Goal: Task Accomplishment & Management: Manage account settings

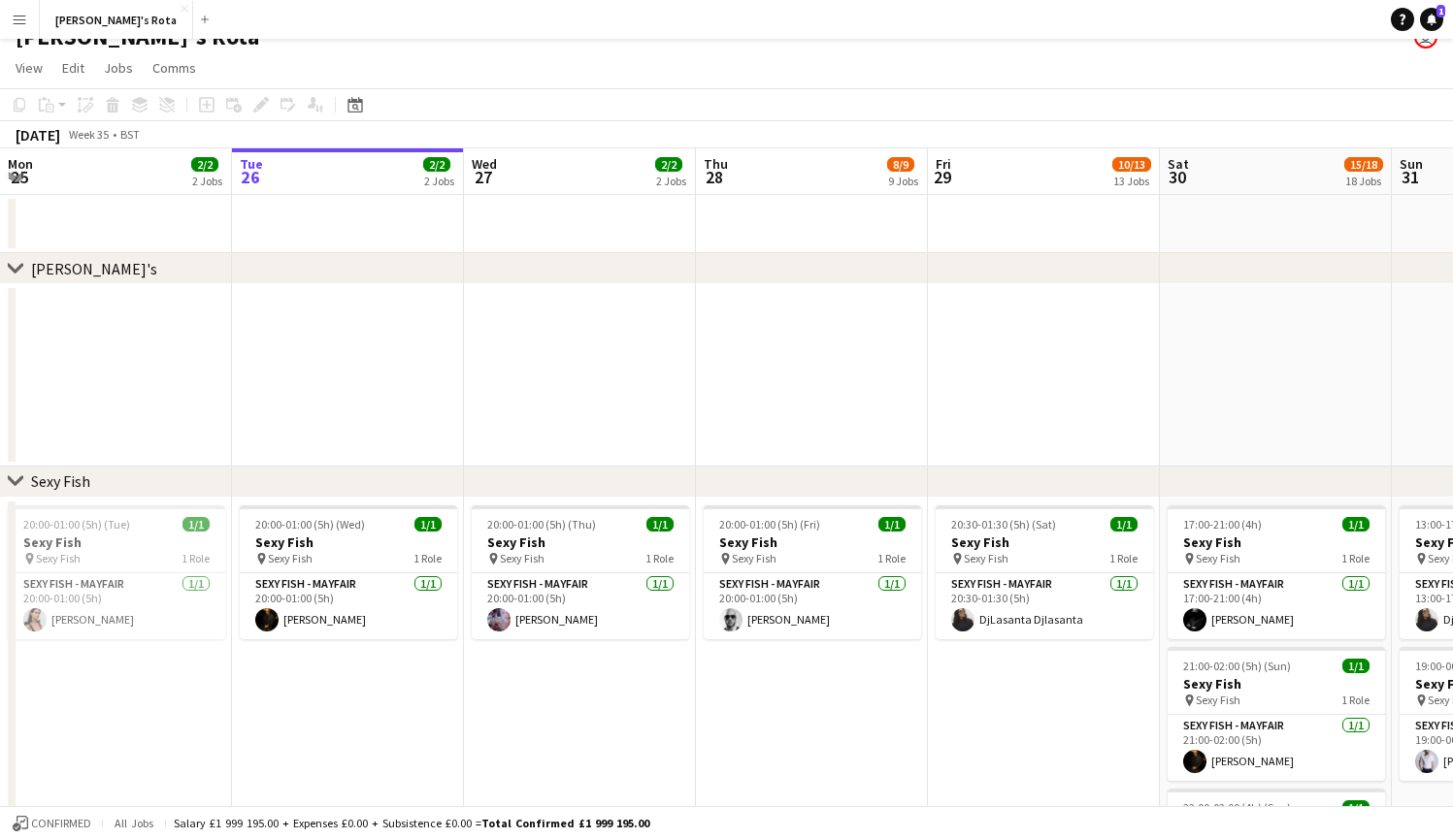
scroll to position [27, 0]
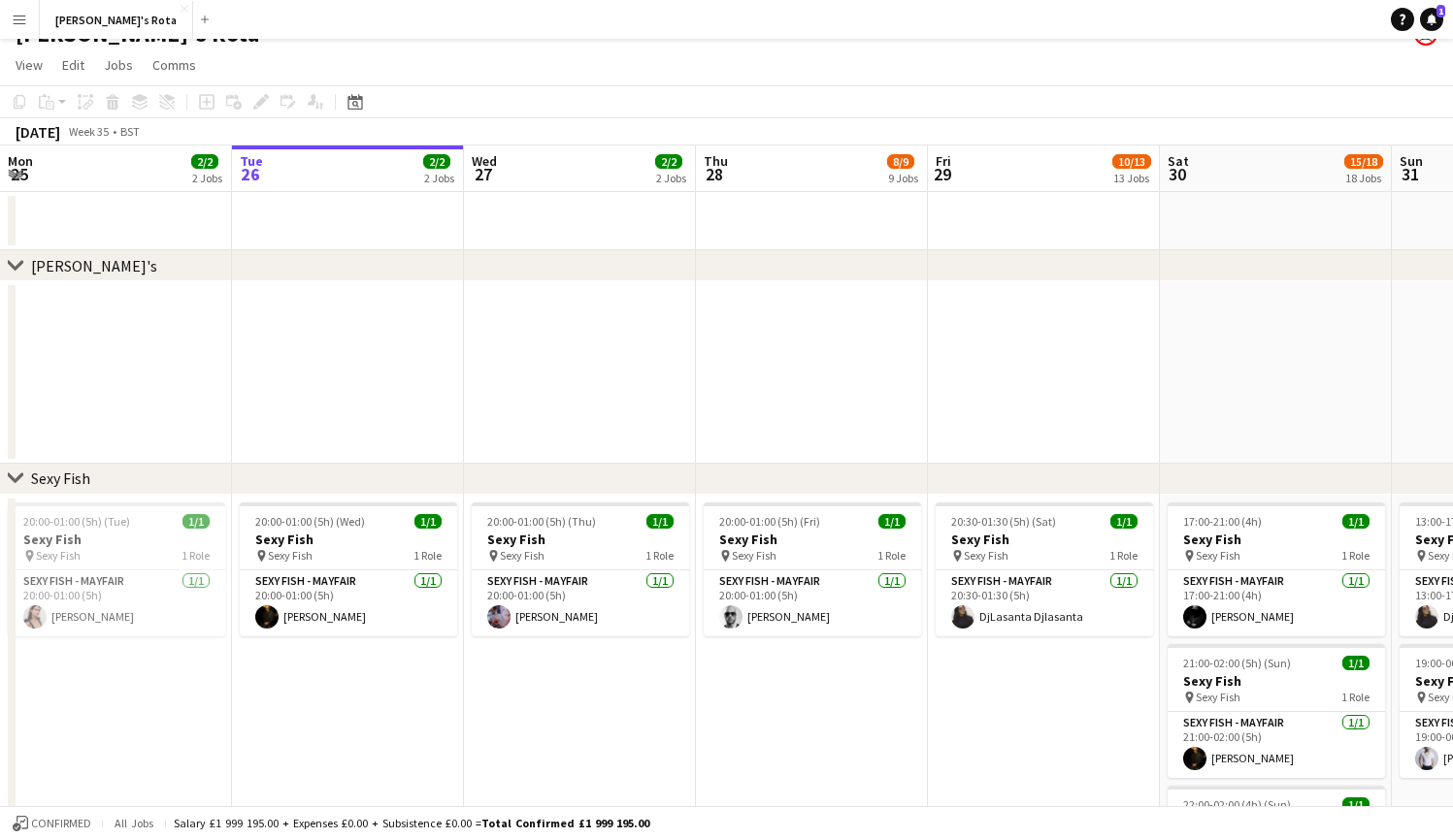
click at [18, 173] on app-icon "Expand/collapse" at bounding box center [16, 173] width 16 height 18
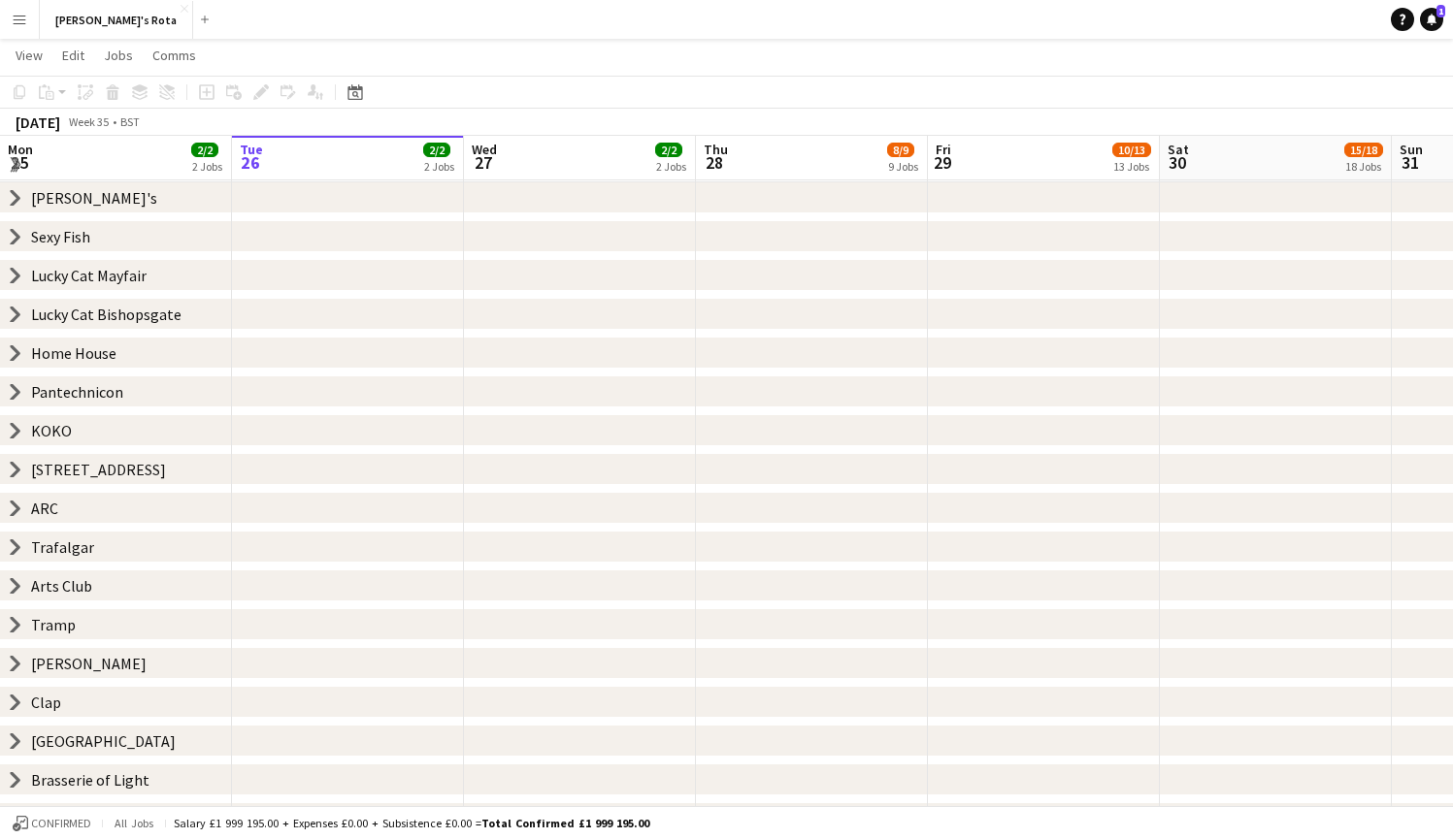
scroll to position [96, 0]
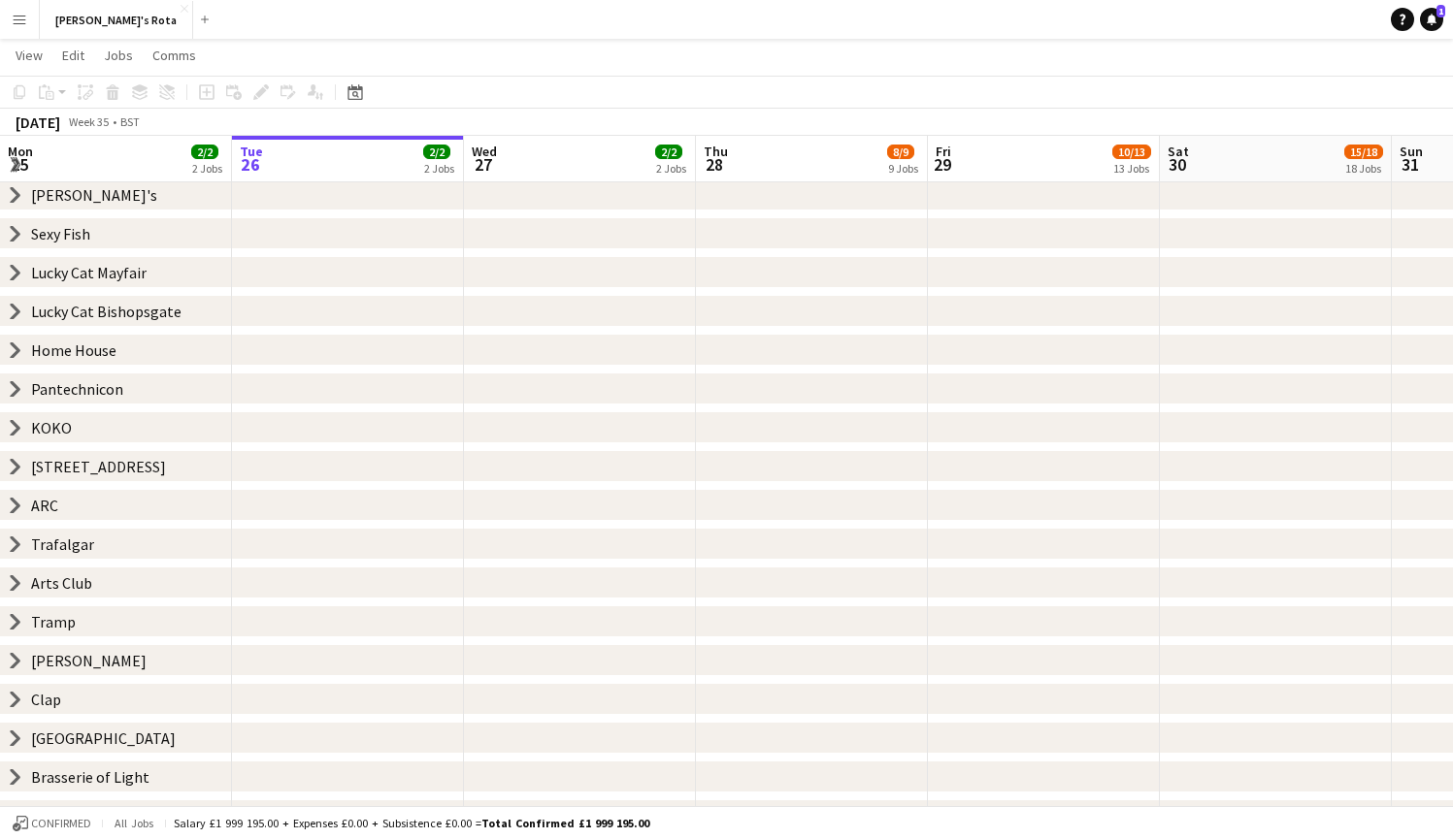
click at [14, 387] on icon "chevron-right" at bounding box center [16, 389] width 16 height 16
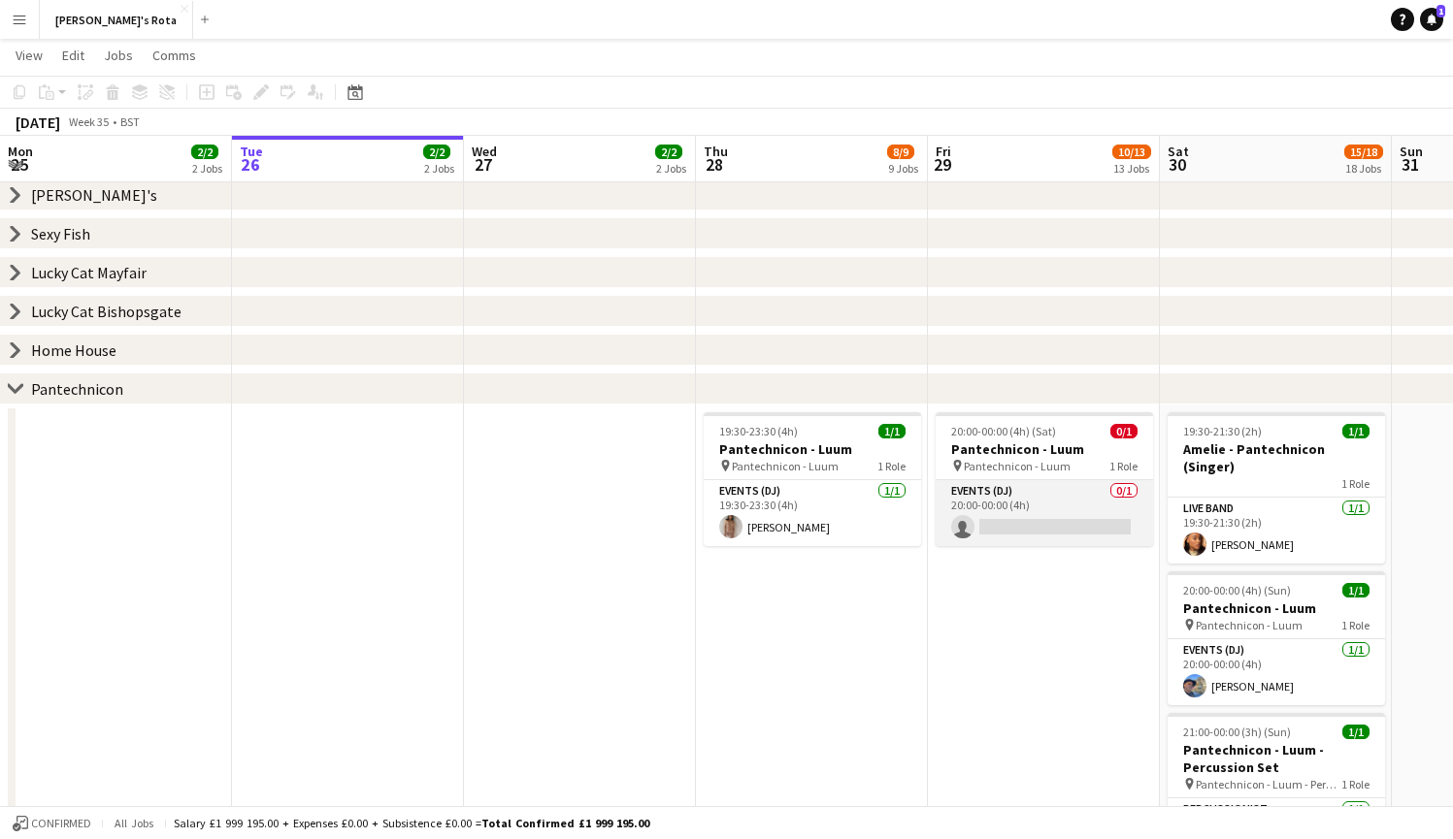
click at [1004, 526] on app-card-role "Events (DJ) 0/1 20:00-00:00 (4h) single-neutral-actions" at bounding box center [1043, 513] width 217 height 66
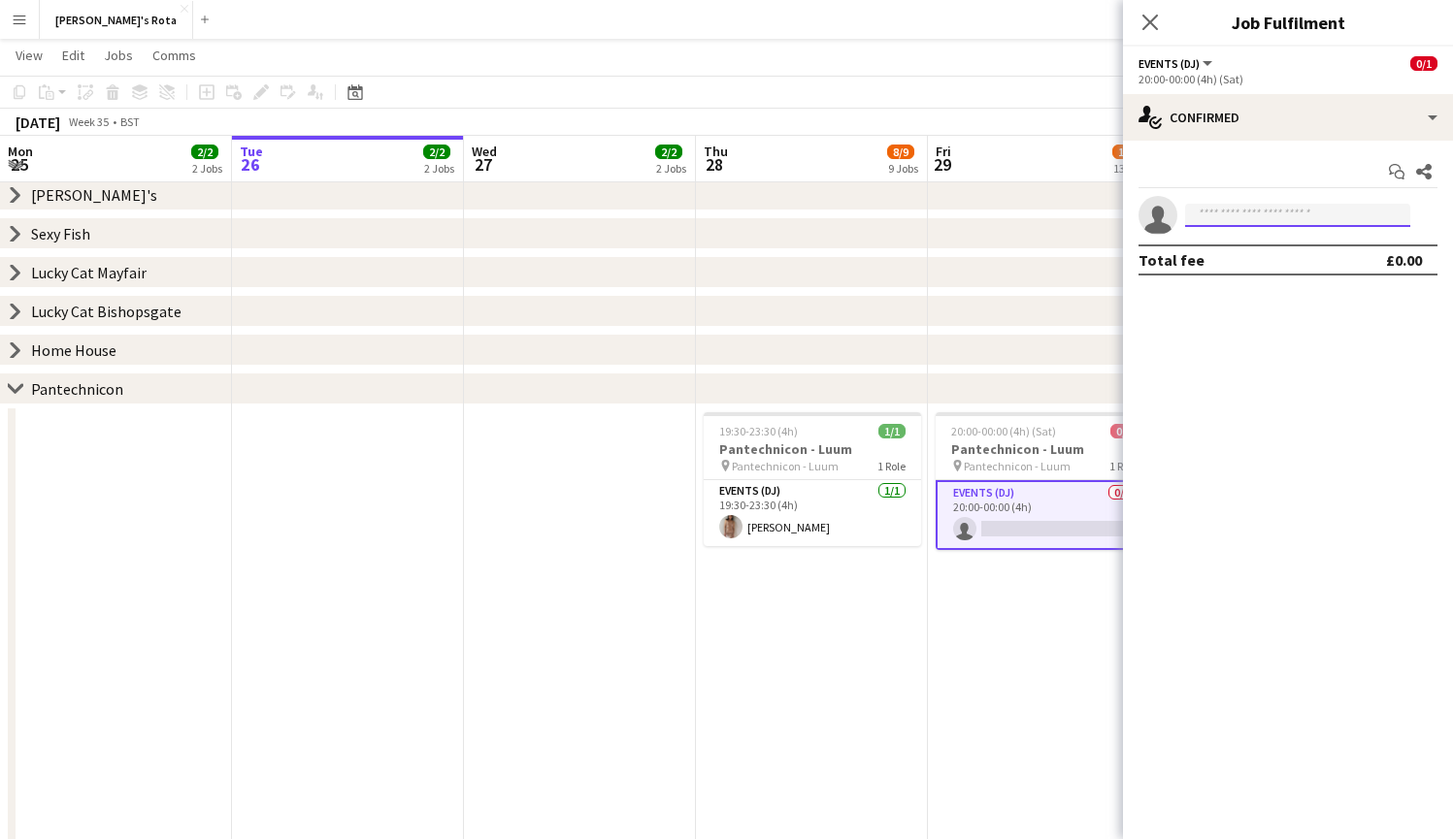
click at [1244, 216] on input at bounding box center [1297, 215] width 225 height 23
type input "****"
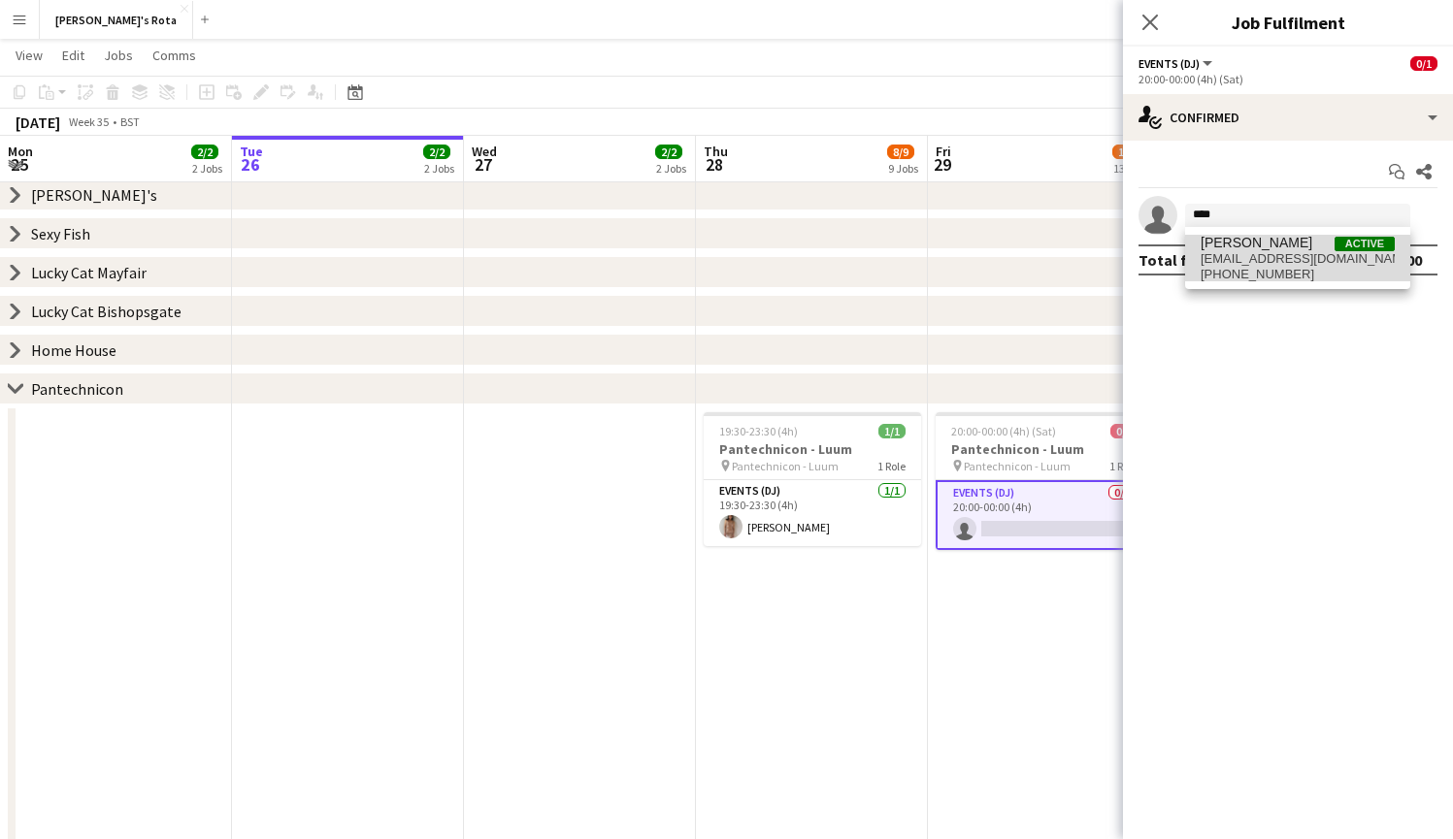
drag, startPoint x: 1244, startPoint y: 216, endPoint x: 1264, endPoint y: 259, distance: 47.3
click at [1264, 259] on span "[EMAIL_ADDRESS][DOMAIN_NAME]" at bounding box center [1297, 259] width 194 height 16
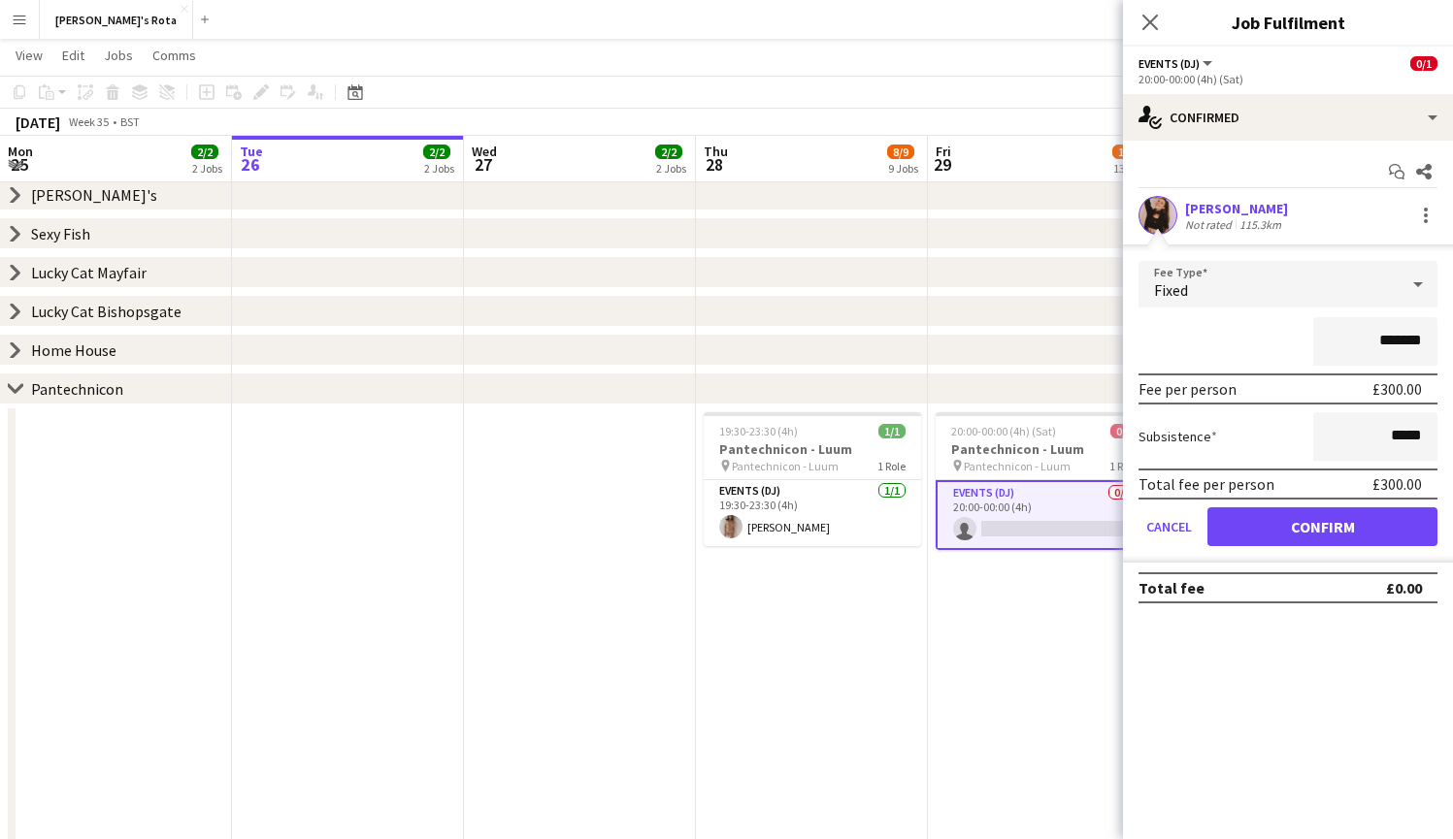
click at [1299, 520] on button "Confirm" at bounding box center [1322, 526] width 230 height 39
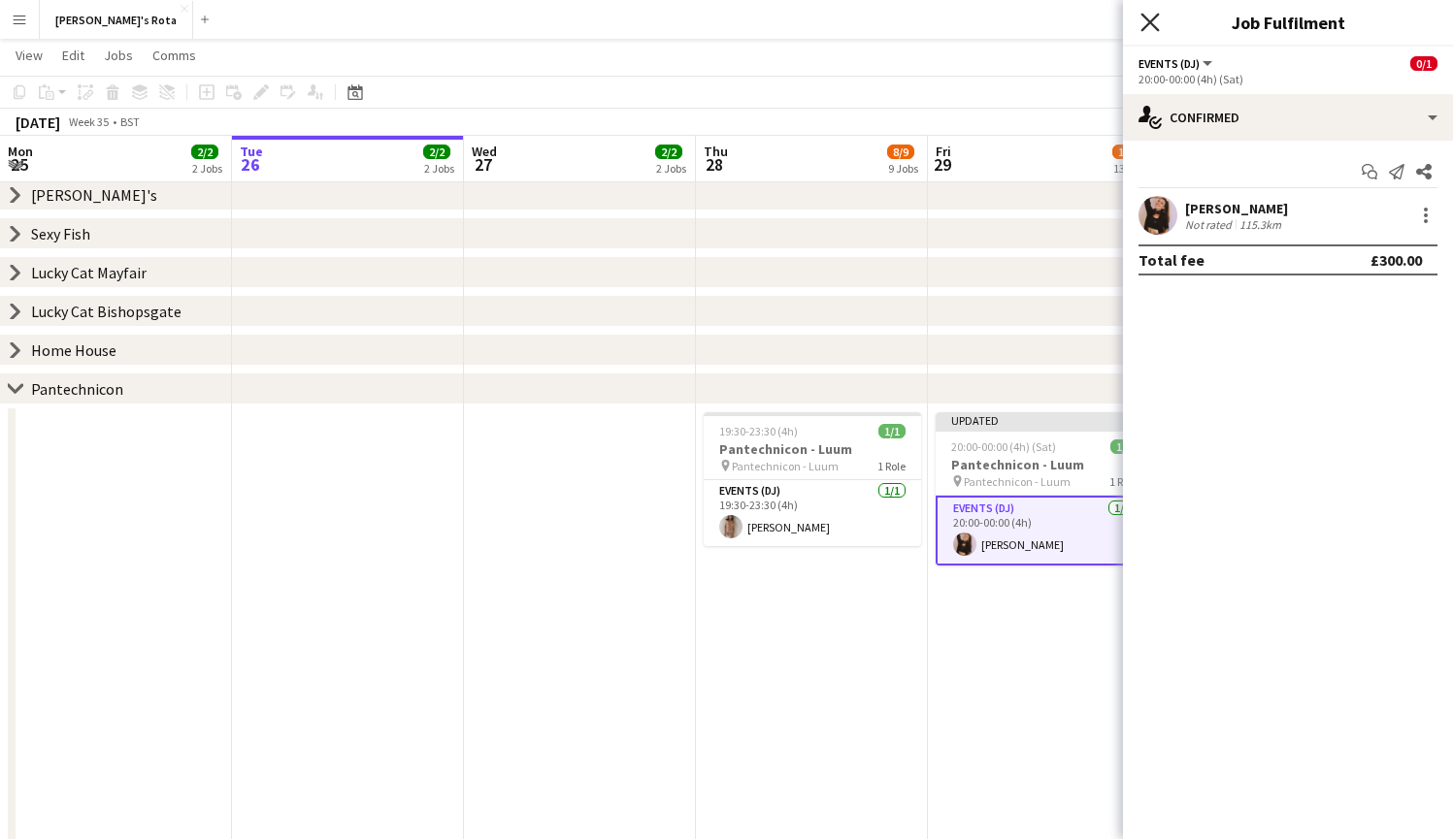
click at [1153, 19] on icon at bounding box center [1149, 22] width 18 height 18
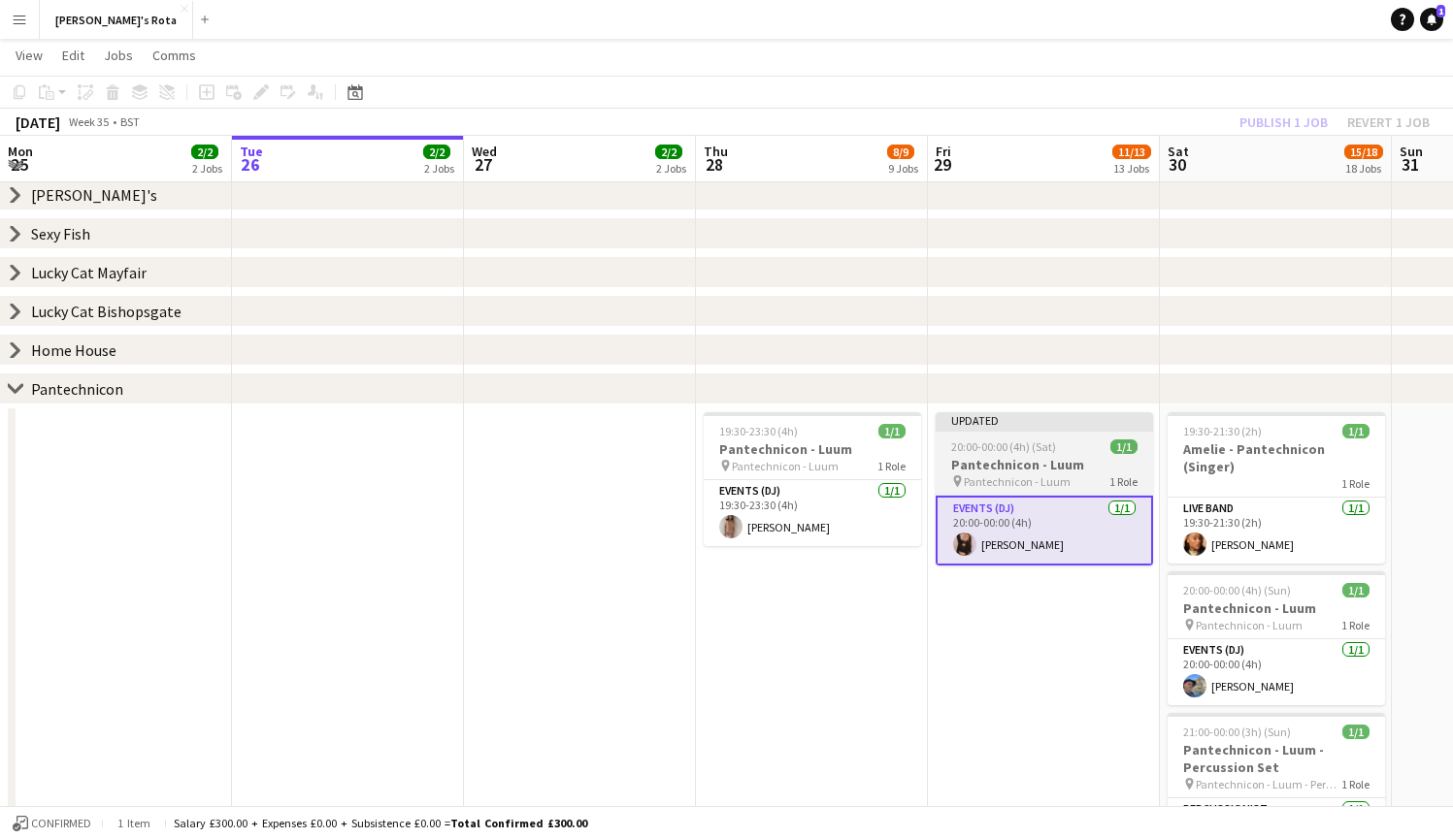
click at [1044, 441] on span "20:00-00:00 (4h) (Sat)" at bounding box center [1003, 447] width 105 height 15
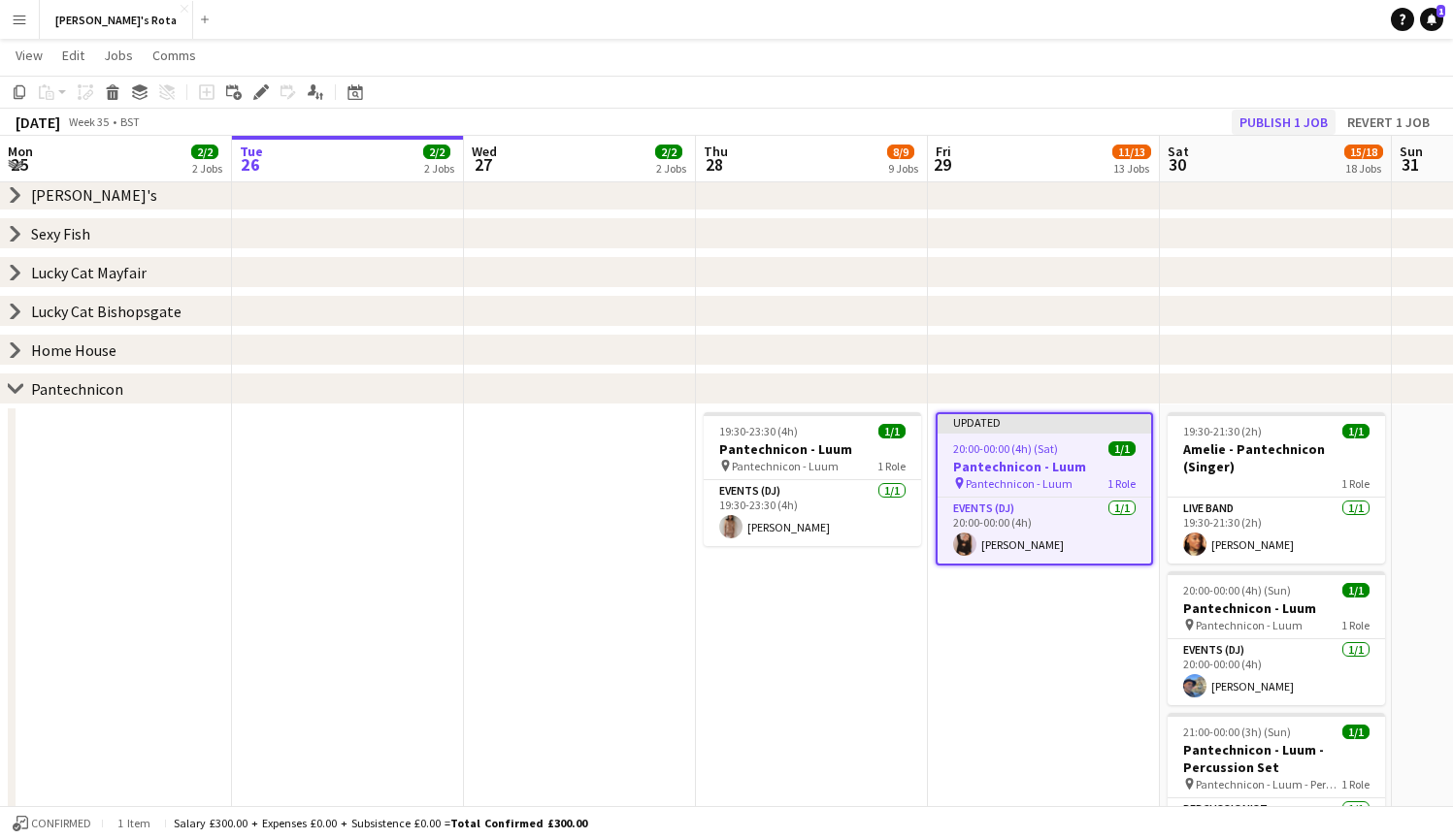
click at [1249, 115] on button "Publish 1 job" at bounding box center [1283, 122] width 104 height 25
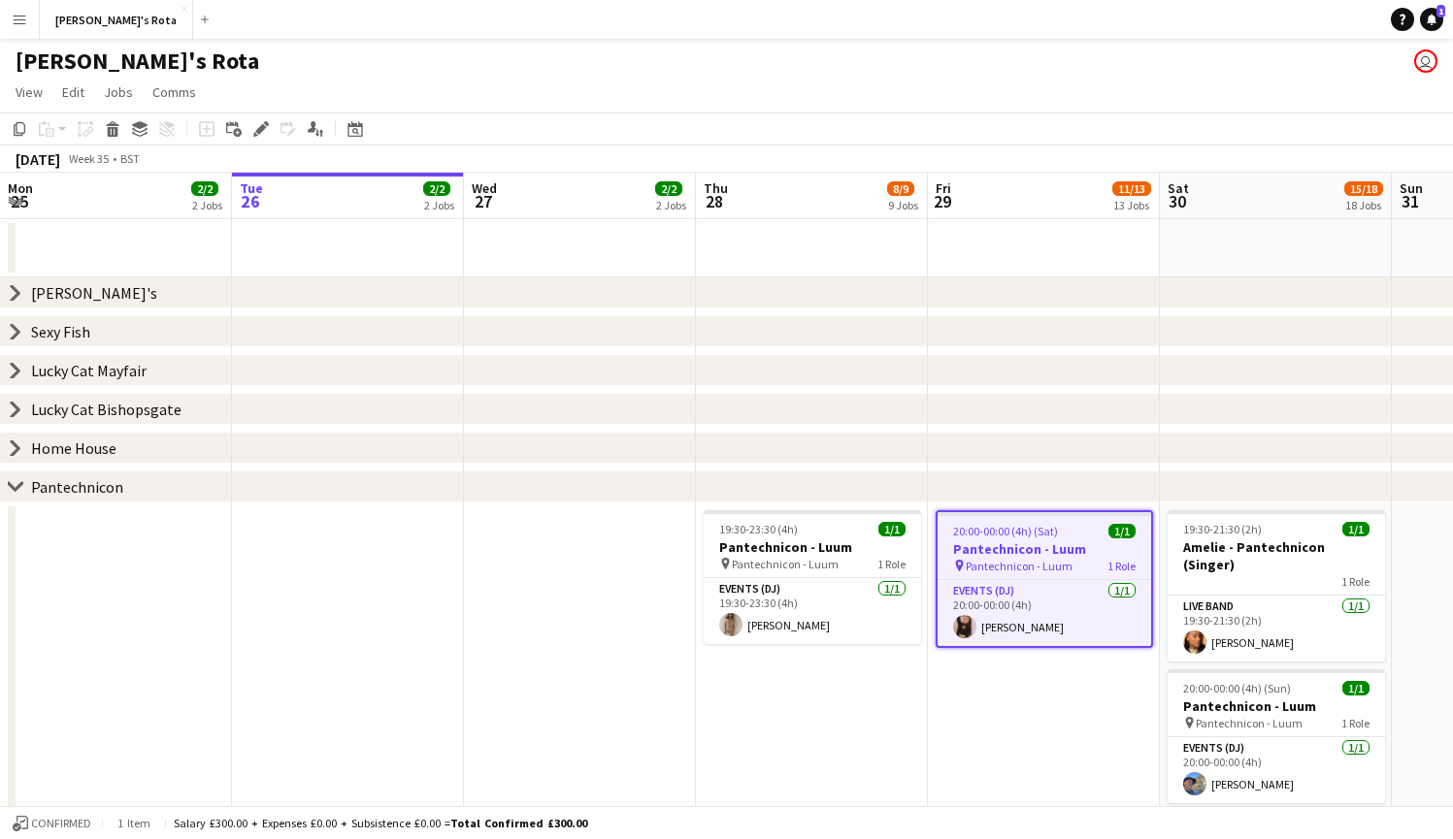
scroll to position [0, 0]
click at [15, 199] on app-icon "Expand/collapse" at bounding box center [16, 200] width 16 height 18
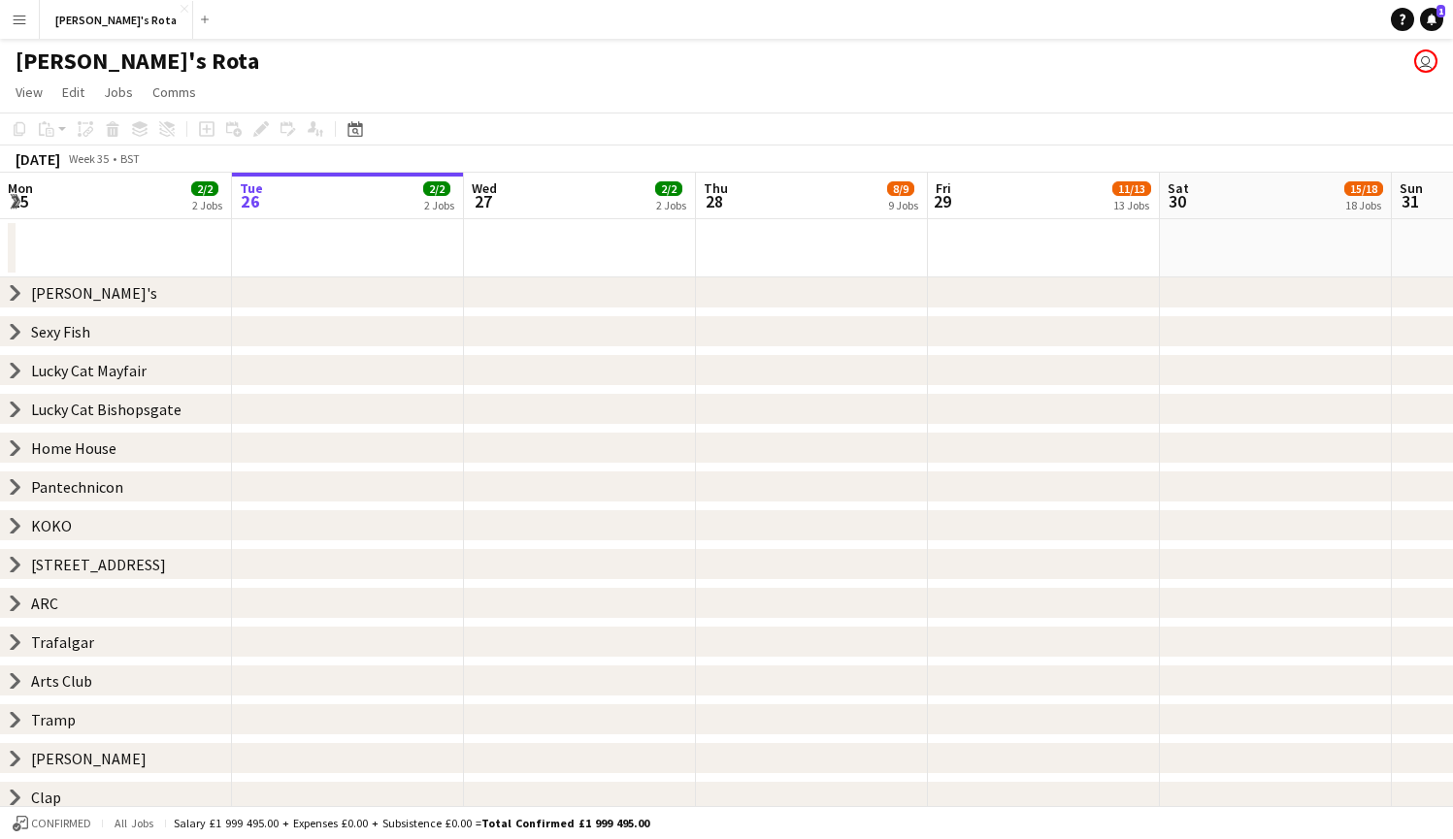
click at [16, 199] on app-icon "Expand/collapse" at bounding box center [14, 202] width 18 height 16
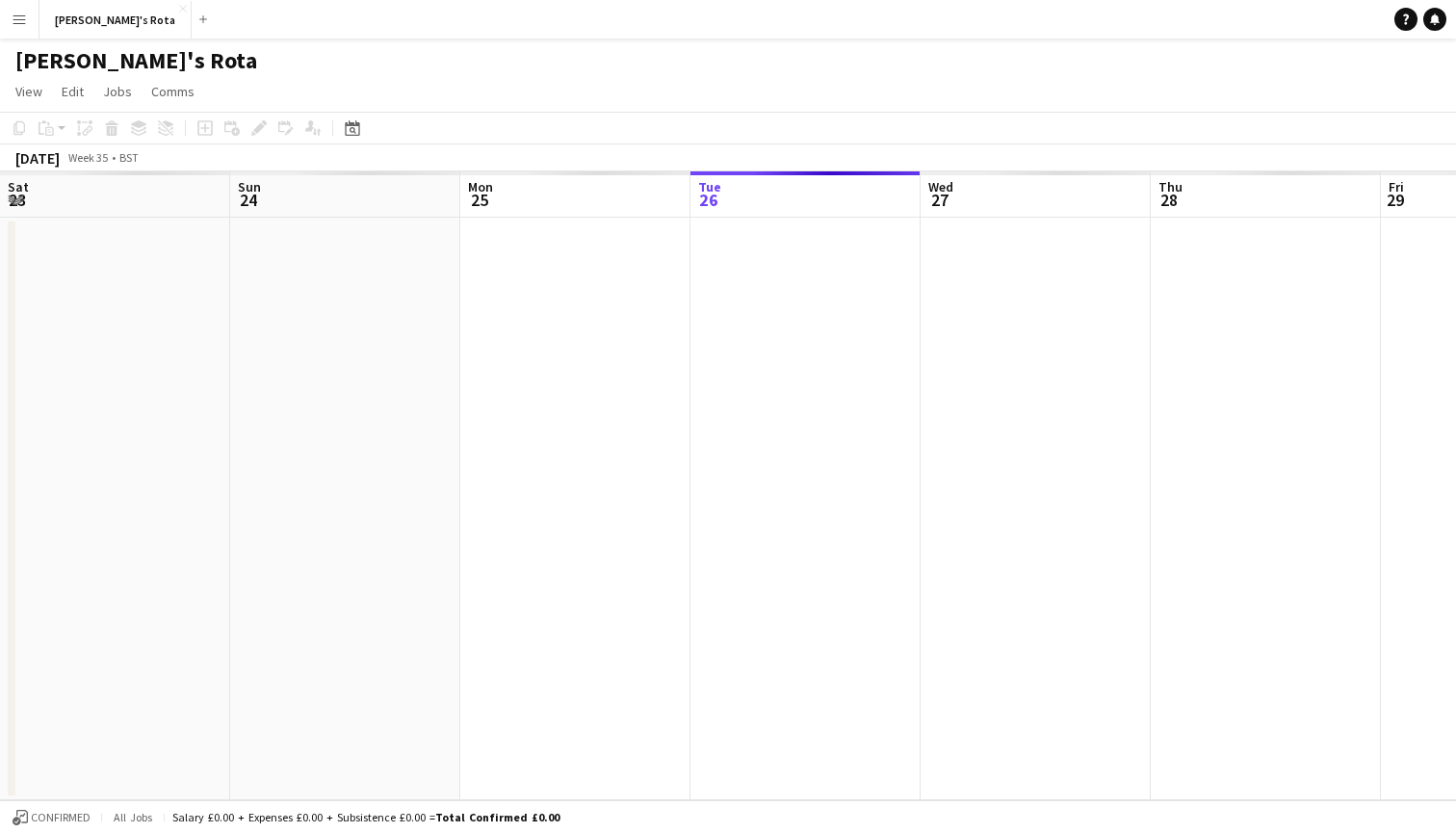
scroll to position [0, 461]
